Goal: Information Seeking & Learning: Learn about a topic

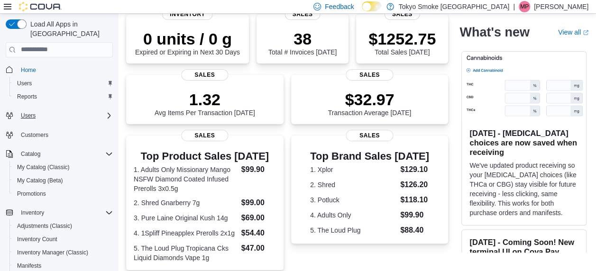
click at [105, 112] on icon "Complex example" at bounding box center [109, 116] width 8 height 8
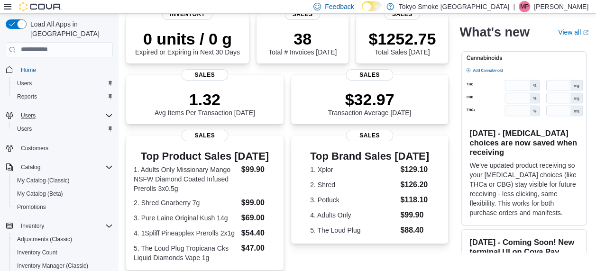
click at [109, 112] on icon "Complex example" at bounding box center [109, 116] width 8 height 8
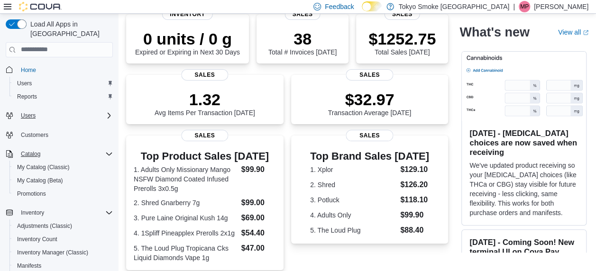
click at [105, 150] on icon "Complex example" at bounding box center [109, 154] width 8 height 8
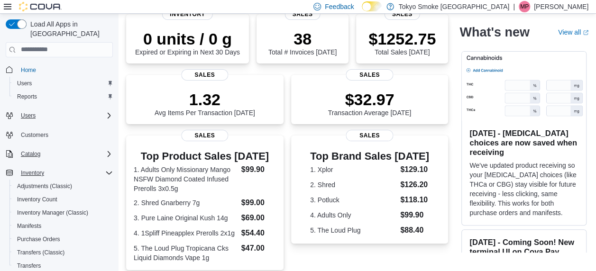
click at [110, 169] on icon "Complex example" at bounding box center [109, 173] width 8 height 8
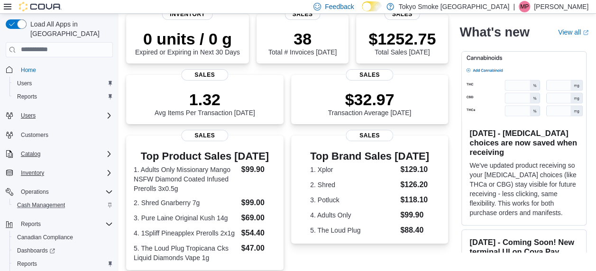
click at [90, 200] on div "Cash Management" at bounding box center [63, 205] width 100 height 11
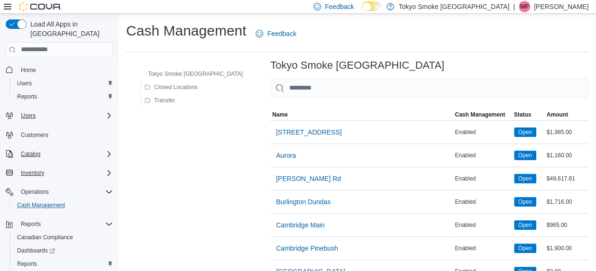
scroll to position [28, 0]
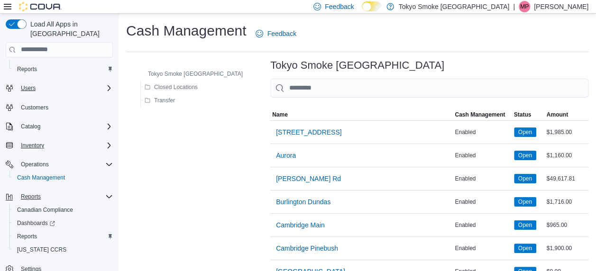
click at [50, 191] on div "Reports" at bounding box center [65, 196] width 96 height 11
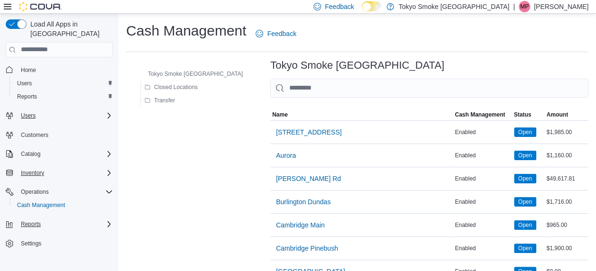
click at [47, 219] on div "Reports" at bounding box center [65, 224] width 96 height 11
click at [27, 260] on span "Reports" at bounding box center [27, 264] width 20 height 8
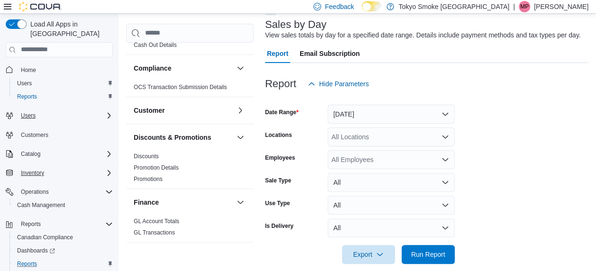
scroll to position [42, 0]
click at [140, 152] on span "Discounts" at bounding box center [146, 156] width 25 height 8
click at [144, 155] on link "Discounts" at bounding box center [146, 156] width 25 height 7
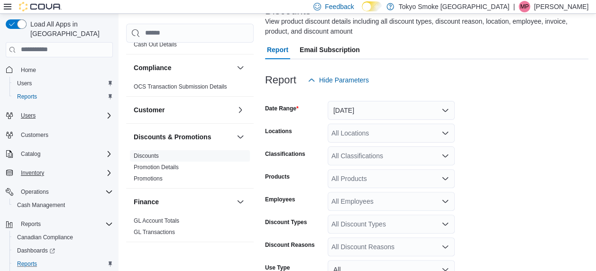
scroll to position [70, 0]
click at [444, 106] on button "[DATE]" at bounding box center [391, 110] width 127 height 19
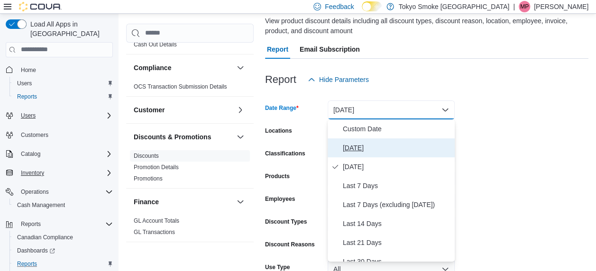
click at [381, 142] on span "[DATE]" at bounding box center [397, 147] width 108 height 11
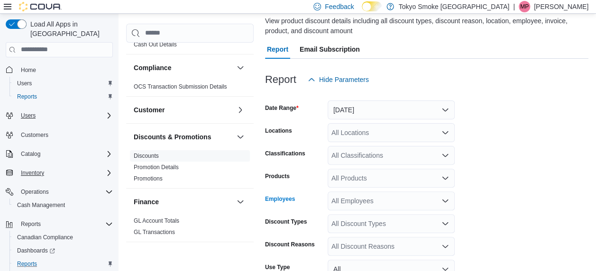
click at [396, 202] on div "All Employees" at bounding box center [391, 201] width 127 height 19
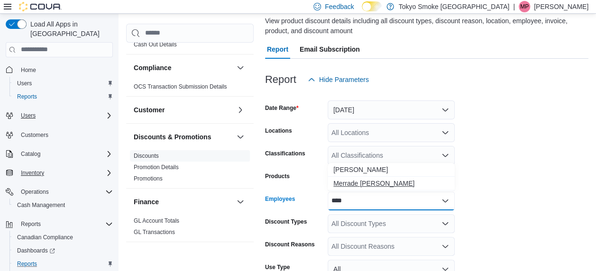
type input "****"
click at [382, 186] on span "Merrade [PERSON_NAME]" at bounding box center [392, 183] width 116 height 9
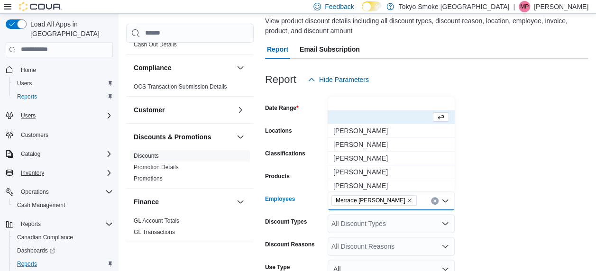
click at [485, 161] on form "Date Range [DATE] Locations All Locations Classifications All Classifications P…" at bounding box center [427, 220] width 324 height 262
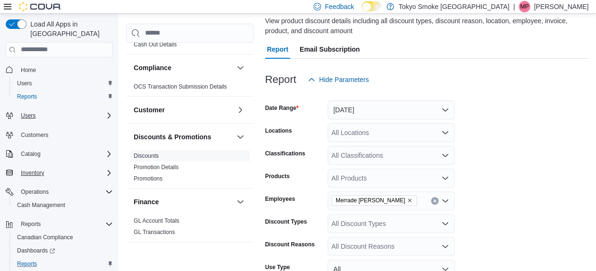
scroll to position [168, 0]
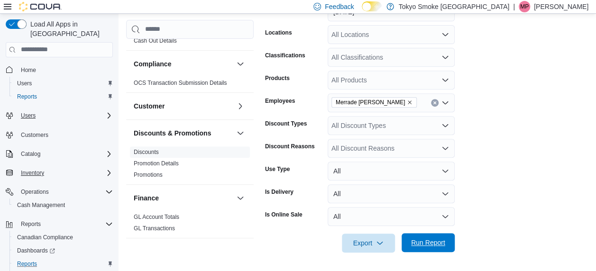
click at [427, 240] on span "Run Report" at bounding box center [428, 242] width 34 height 9
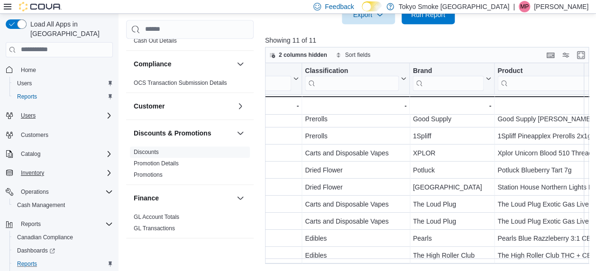
scroll to position [43, 214]
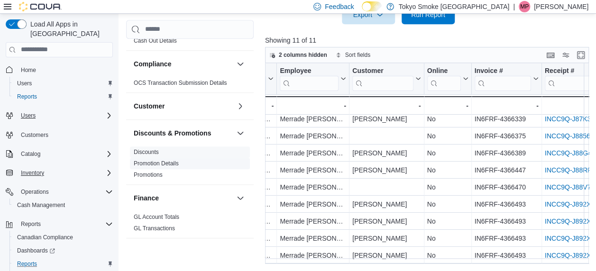
click at [156, 165] on link "Promotion Details" at bounding box center [156, 163] width 45 height 7
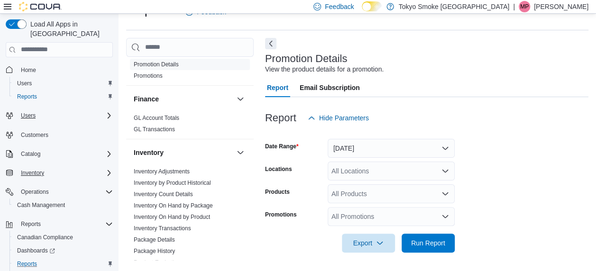
scroll to position [160, 0]
click at [235, 96] on button "button" at bounding box center [240, 98] width 11 height 11
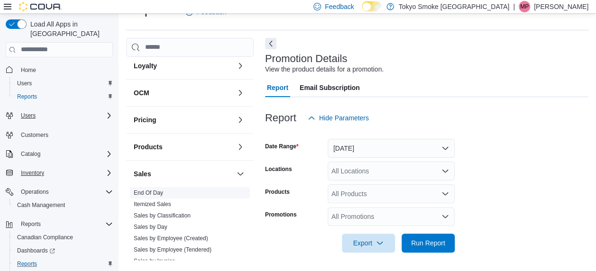
scroll to position [462, 0]
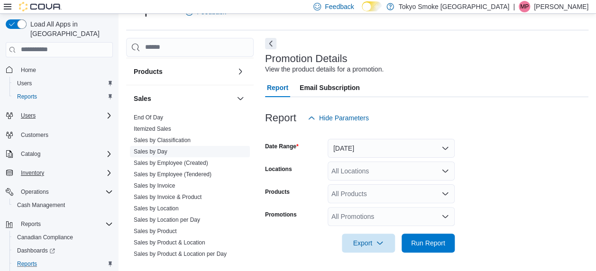
click at [150, 149] on link "Sales by Day" at bounding box center [151, 152] width 34 height 7
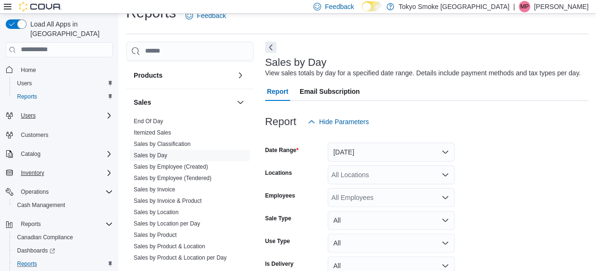
scroll to position [22, 0]
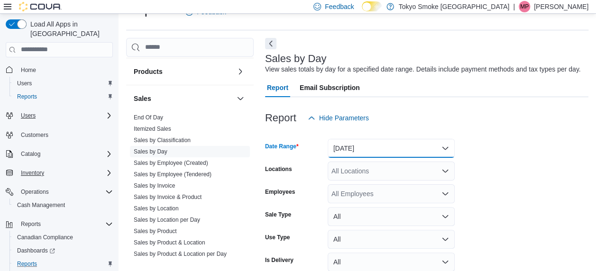
click at [362, 148] on button "[DATE]" at bounding box center [391, 148] width 127 height 19
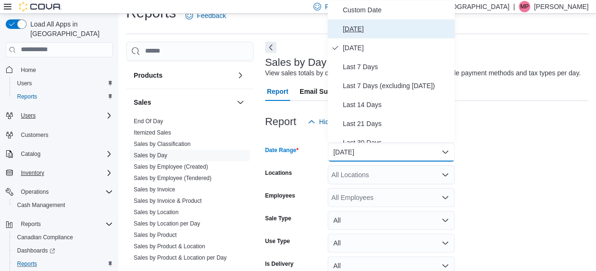
click at [372, 23] on span "[DATE]" at bounding box center [397, 28] width 108 height 11
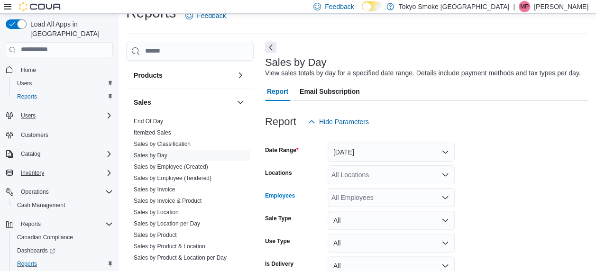
click at [399, 194] on div "All Employees" at bounding box center [391, 197] width 127 height 19
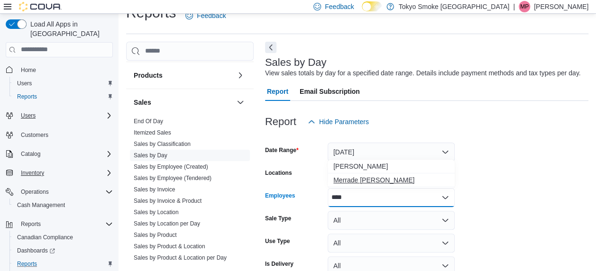
type input "****"
click at [382, 181] on span "Merrade [PERSON_NAME]" at bounding box center [392, 180] width 116 height 9
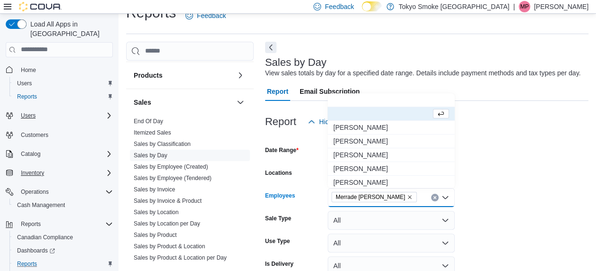
scroll to position [67, 0]
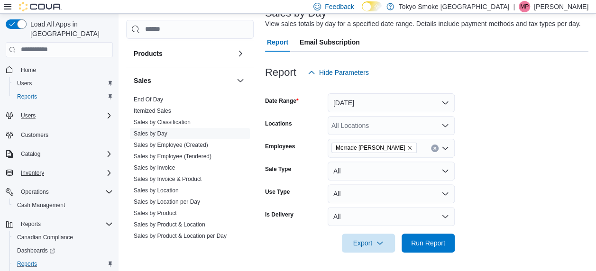
click at [426, 253] on div at bounding box center [427, 258] width 324 height 11
click at [424, 242] on span "Run Report" at bounding box center [428, 242] width 34 height 9
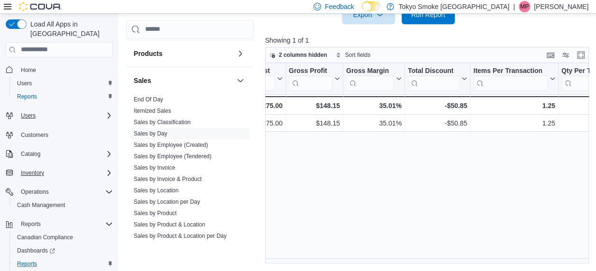
scroll to position [0, 495]
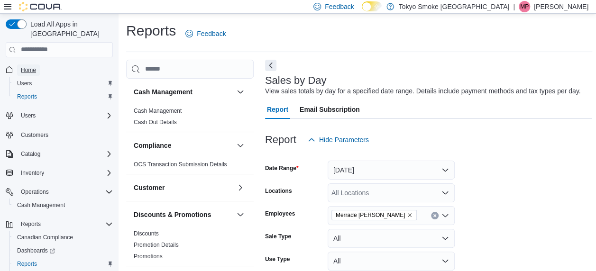
click at [29, 65] on span "Home" at bounding box center [28, 70] width 15 height 11
